Goal: Obtain resource: Obtain resource

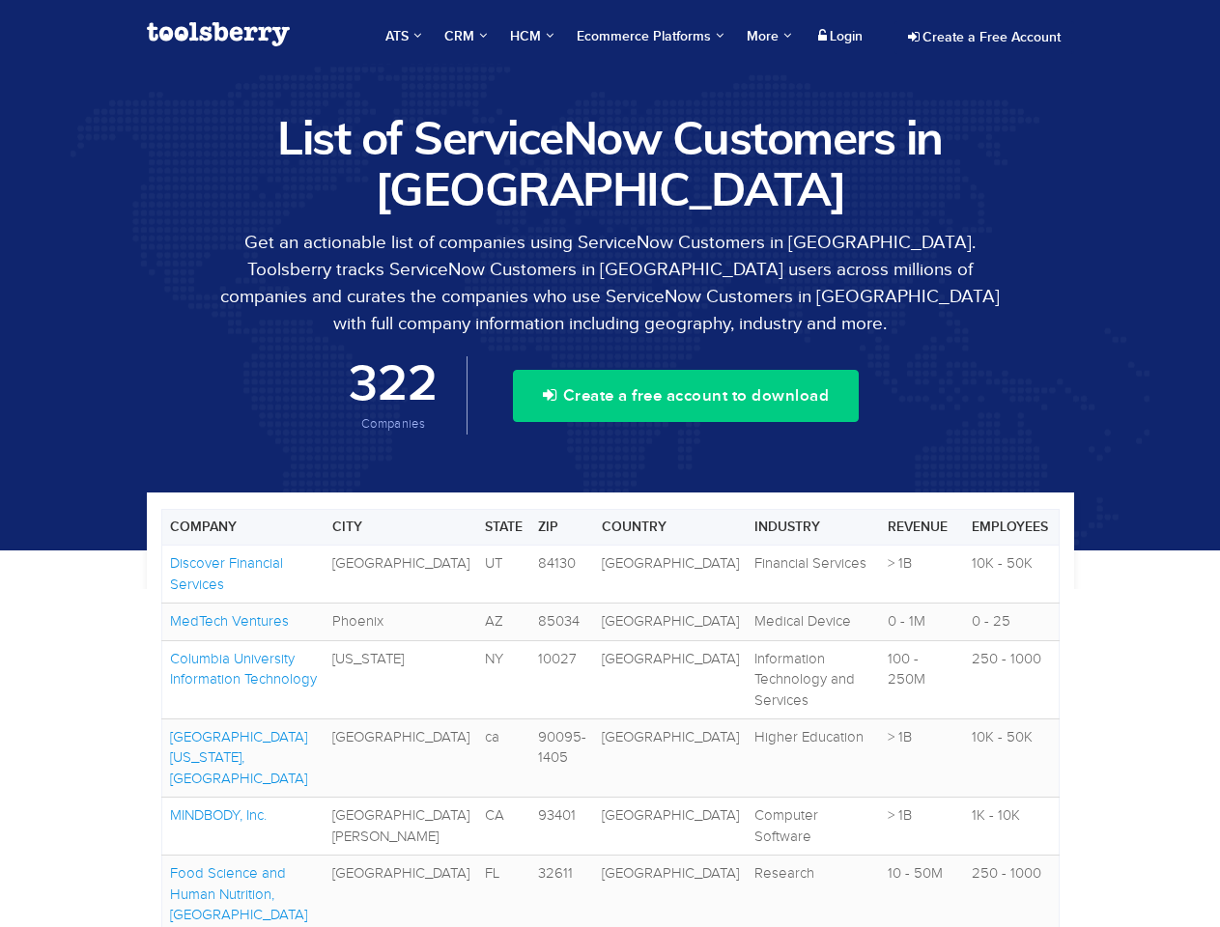
click at [398, 37] on span "ATS" at bounding box center [403, 36] width 36 height 19
click at [462, 37] on span "CRM" at bounding box center [465, 36] width 42 height 19
click at [528, 37] on span "HCM" at bounding box center [531, 36] width 43 height 19
click at [646, 37] on span "Ecommerce Platforms" at bounding box center [650, 36] width 147 height 19
click at [764, 37] on span "More" at bounding box center [768, 36] width 44 height 16
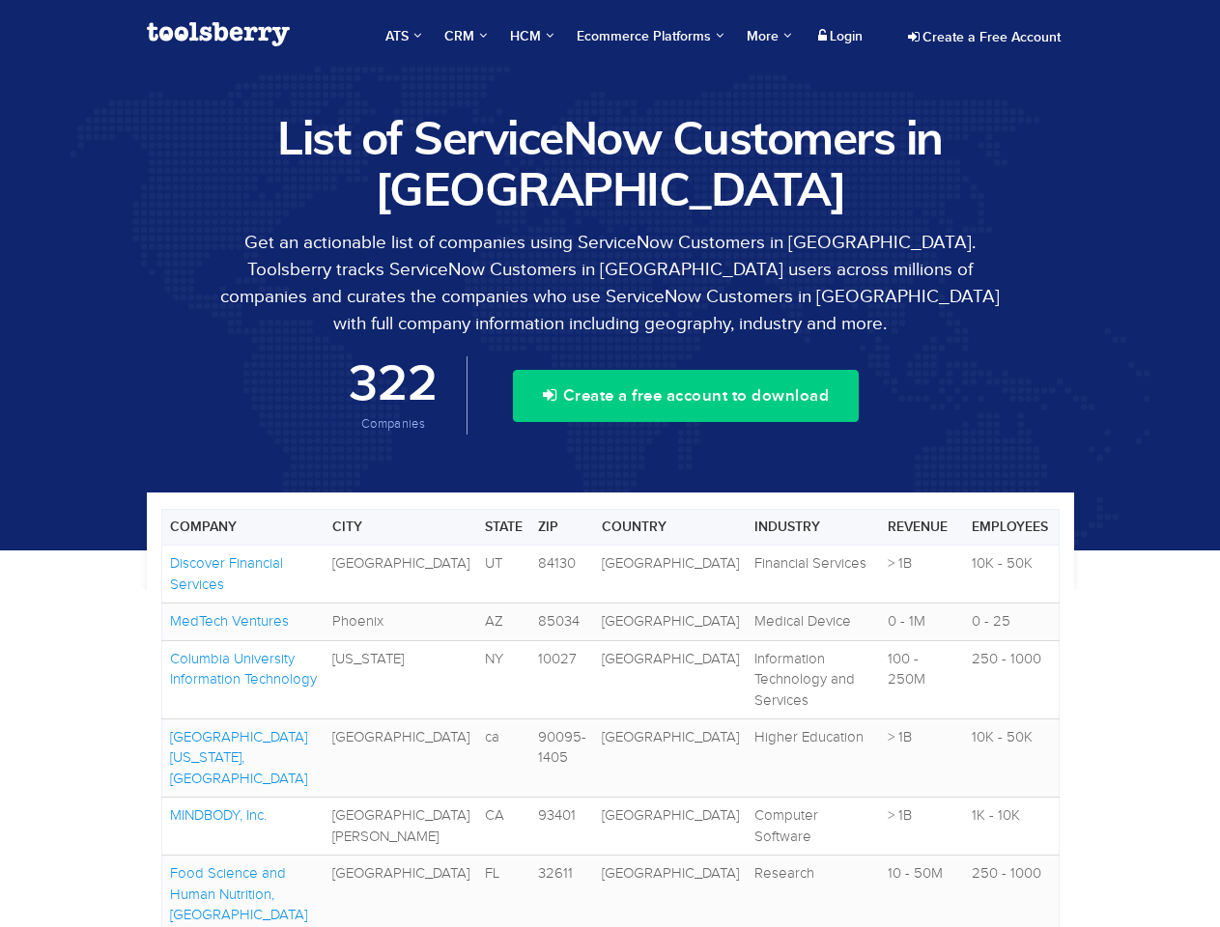
click at [686, 396] on button "Create a free account to download" at bounding box center [686, 396] width 346 height 52
click at [609, 575] on td "[GEOGRAPHIC_DATA]" at bounding box center [670, 575] width 153 height 58
click at [609, 622] on td "[GEOGRAPHIC_DATA]" at bounding box center [670, 622] width 153 height 37
click at [228, 621] on link "MedTech Ventures" at bounding box center [229, 620] width 119 height 15
click at [609, 669] on td "[GEOGRAPHIC_DATA]" at bounding box center [670, 679] width 153 height 78
